Goal: Task Accomplishment & Management: Use online tool/utility

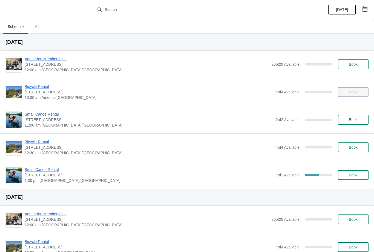
click at [48, 172] on span "Small Canoe Rental" at bounding box center [149, 169] width 248 height 5
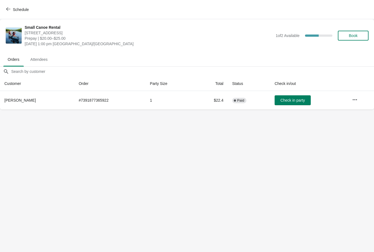
click at [355, 99] on icon "button" at bounding box center [354, 99] width 4 height 1
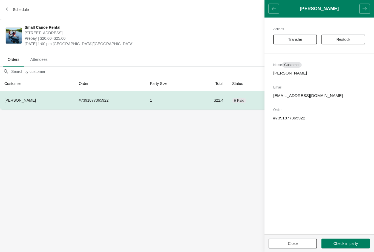
click at [304, 38] on span "Transfer" at bounding box center [295, 39] width 34 height 4
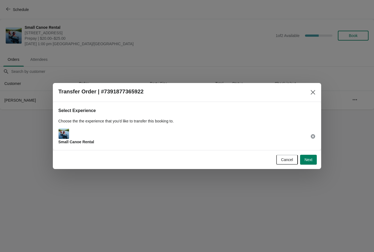
click at [307, 156] on button "Next" at bounding box center [308, 160] width 17 height 10
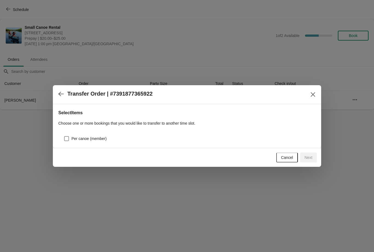
click at [79, 140] on span "Per canoe (member)" at bounding box center [88, 138] width 35 height 5
click at [64, 136] on input "Per canoe (member)" at bounding box center [64, 136] width 0 height 0
checkbox input "true"
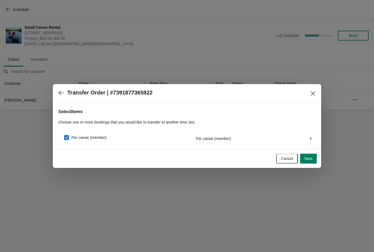
click at [309, 158] on span "Next" at bounding box center [308, 158] width 8 height 4
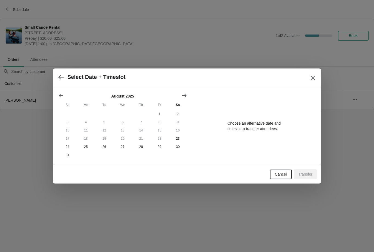
click at [181, 98] on button "Show next month, September 2025" at bounding box center [184, 96] width 10 height 10
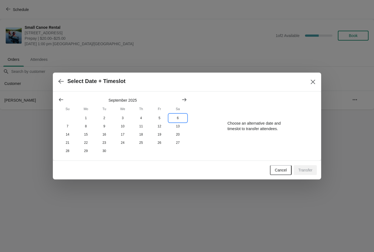
click at [178, 116] on button "6" at bounding box center [178, 118] width 18 height 8
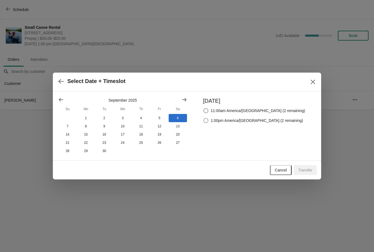
click at [242, 121] on span "1:00pm America/[GEOGRAPHIC_DATA] (2 remaining)" at bounding box center [257, 120] width 92 height 5
click at [204, 118] on input "1:00pm America/[GEOGRAPHIC_DATA] (2 remaining)" at bounding box center [203, 118] width 0 height 0
radio input "true"
click at [307, 170] on span "Transfer" at bounding box center [305, 170] width 14 height 4
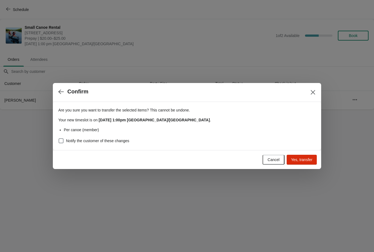
click at [60, 142] on span at bounding box center [61, 140] width 5 height 5
click at [59, 138] on input "Notify the customer of these changes" at bounding box center [59, 138] width 0 height 0
checkbox input "true"
click at [304, 161] on span "Yes, transfer" at bounding box center [301, 159] width 21 height 4
